Goal: Transaction & Acquisition: Subscribe to service/newsletter

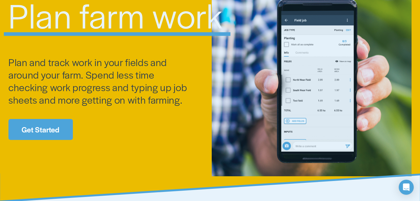
scroll to position [63, 0]
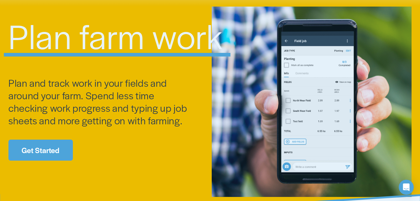
click at [44, 152] on link "Get Started" at bounding box center [40, 150] width 64 height 21
